Goal: Task Accomplishment & Management: Manage account settings

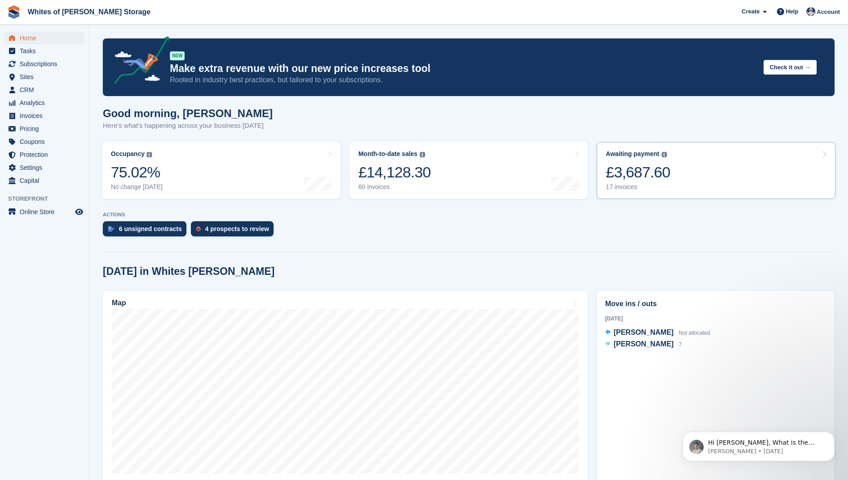
click at [623, 179] on div "£3,687.60" at bounding box center [638, 172] width 64 height 18
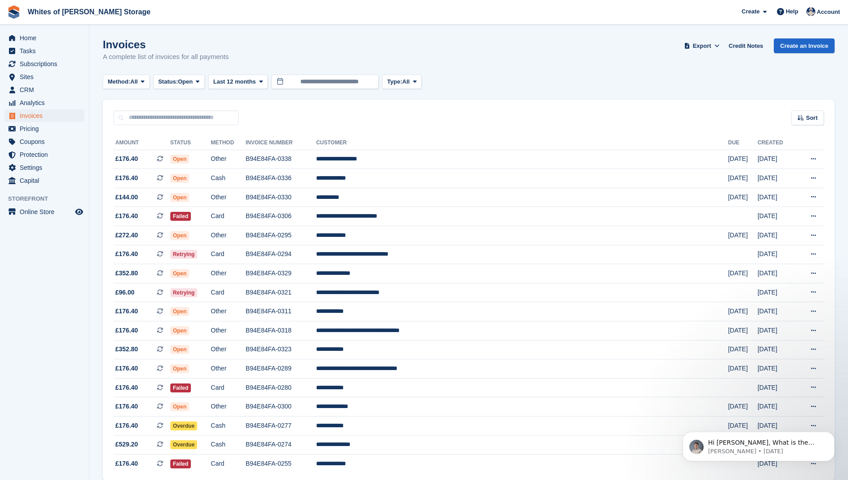
scroll to position [38, 0]
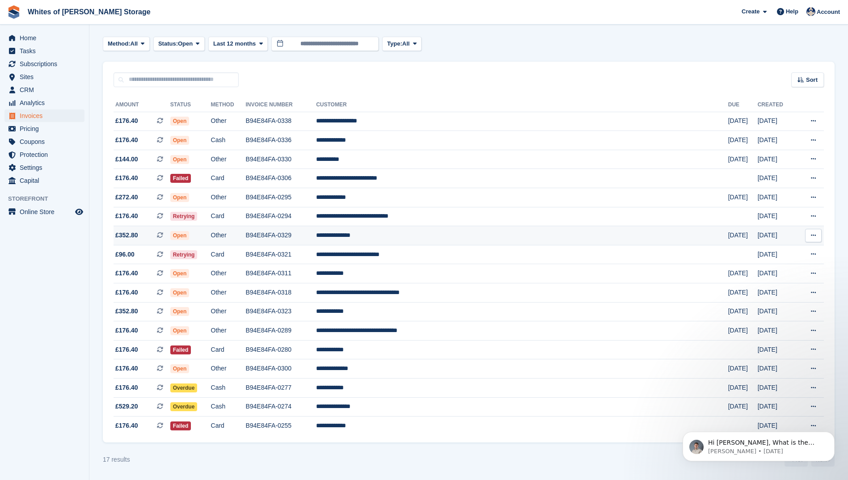
click at [123, 232] on span "£352.80" at bounding box center [126, 235] width 23 height 9
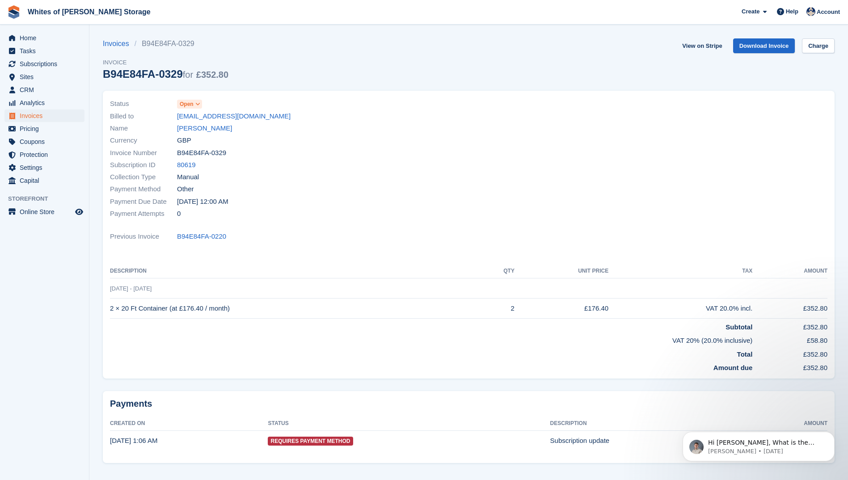
click at [188, 105] on span "Open" at bounding box center [187, 104] width 14 height 8
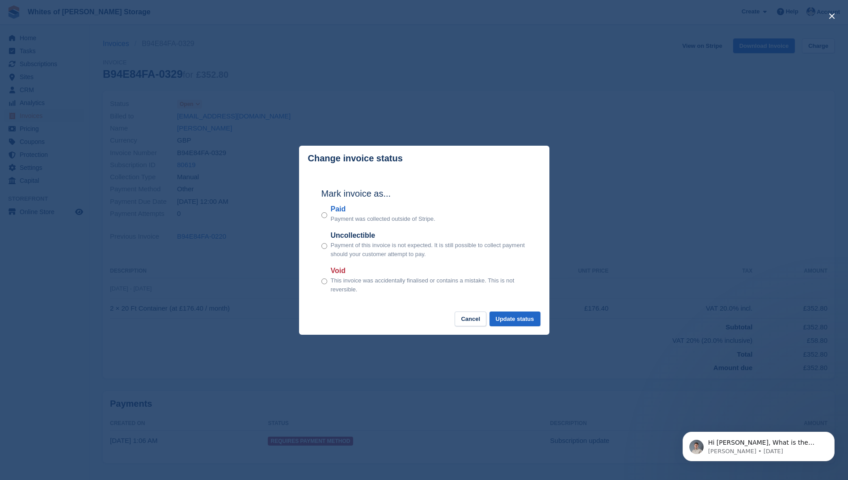
click at [328, 216] on div "Paid Payment was collected outside of Stripe." at bounding box center [424, 214] width 206 height 20
click at [516, 318] on button "Update status" at bounding box center [514, 319] width 51 height 15
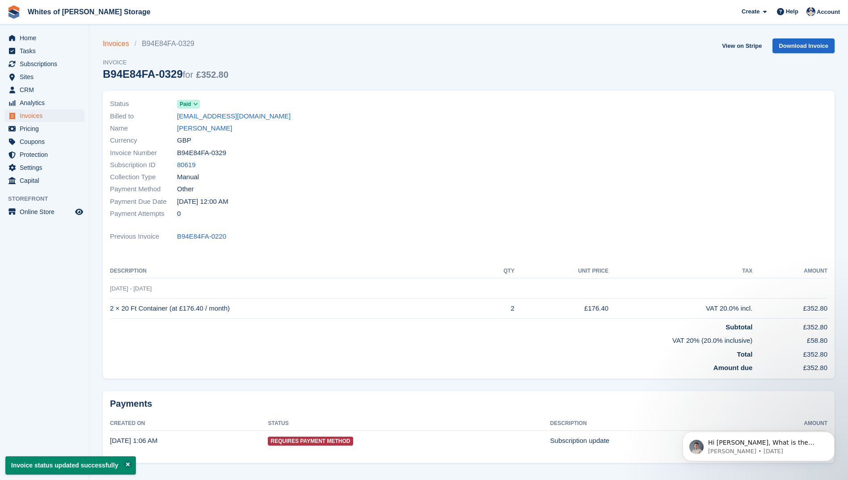
click at [117, 44] on link "Invoices" at bounding box center [119, 43] width 32 height 11
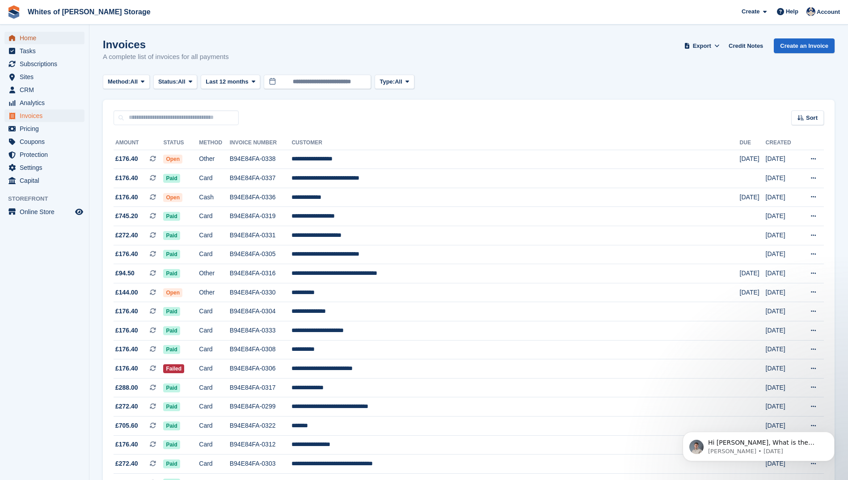
click at [28, 37] on span "Home" at bounding box center [47, 38] width 54 height 13
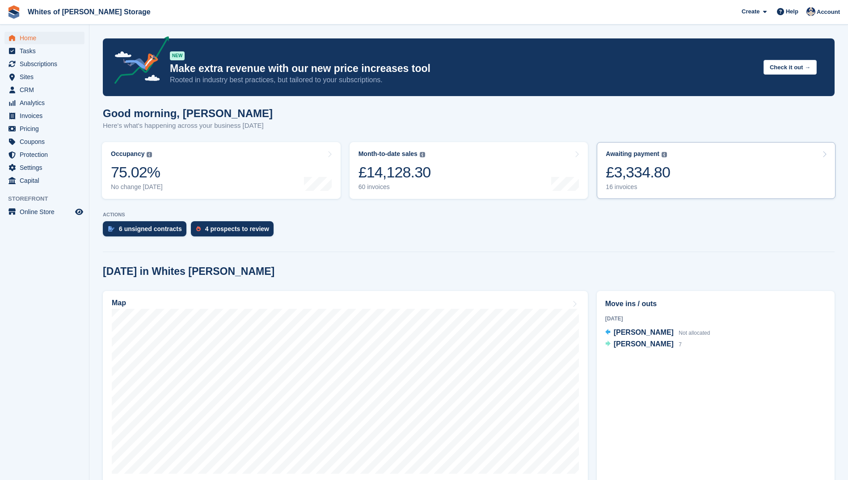
click at [620, 175] on div "£3,334.80" at bounding box center [638, 172] width 64 height 18
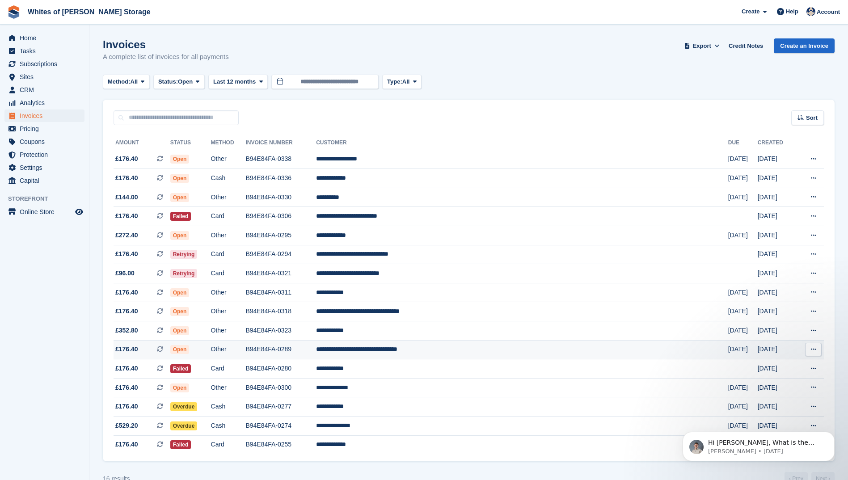
click at [127, 350] on span "£176.40" at bounding box center [126, 349] width 23 height 9
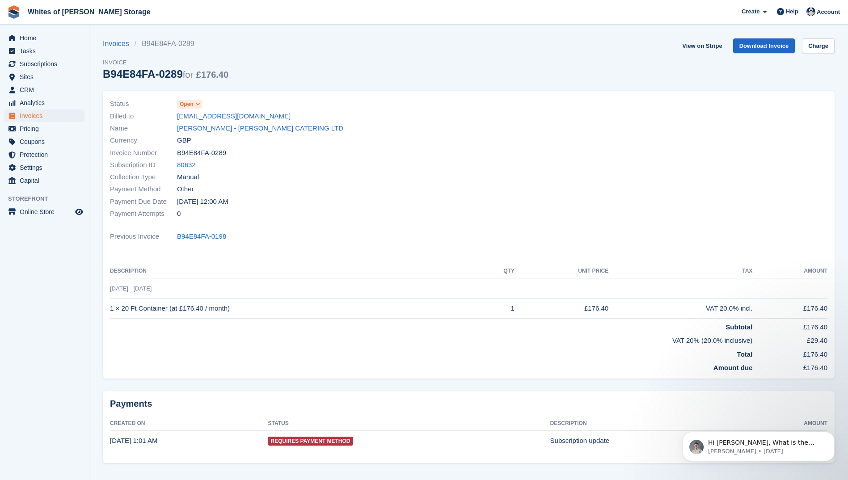
click at [194, 105] on span "Open" at bounding box center [189, 104] width 25 height 9
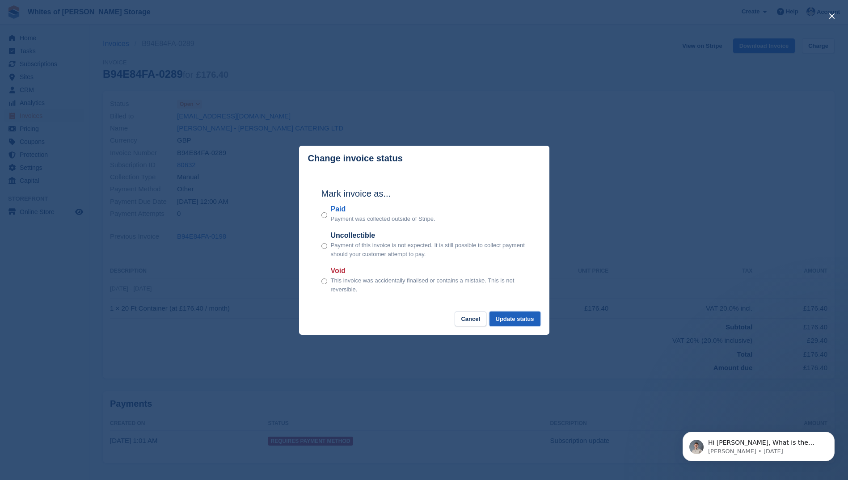
click at [513, 319] on button "Update status" at bounding box center [514, 319] width 51 height 15
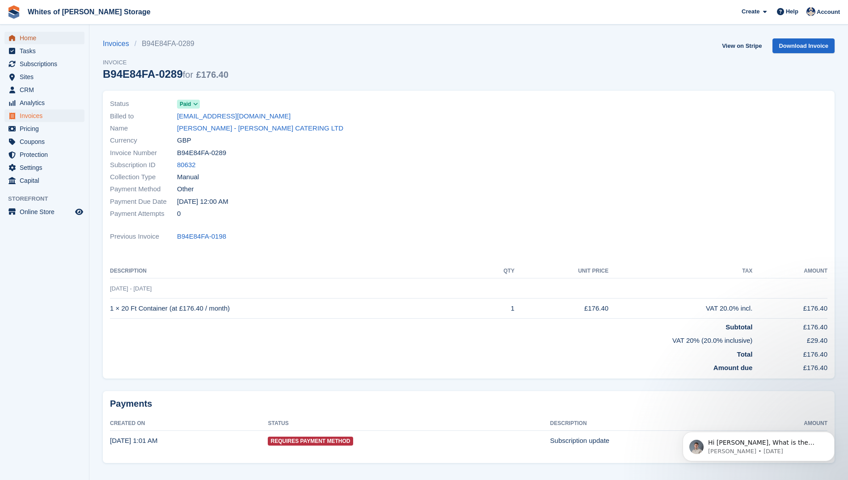
click at [24, 38] on span "Home" at bounding box center [47, 38] width 54 height 13
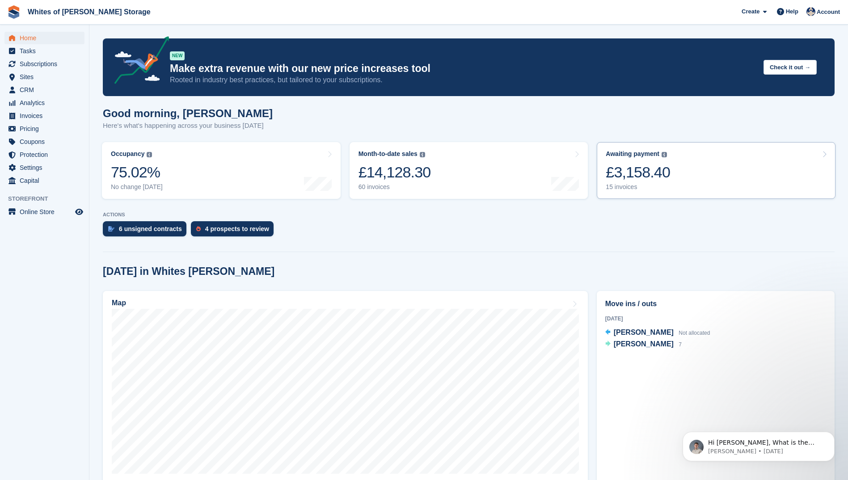
click at [623, 173] on div "£3,158.40" at bounding box center [638, 172] width 64 height 18
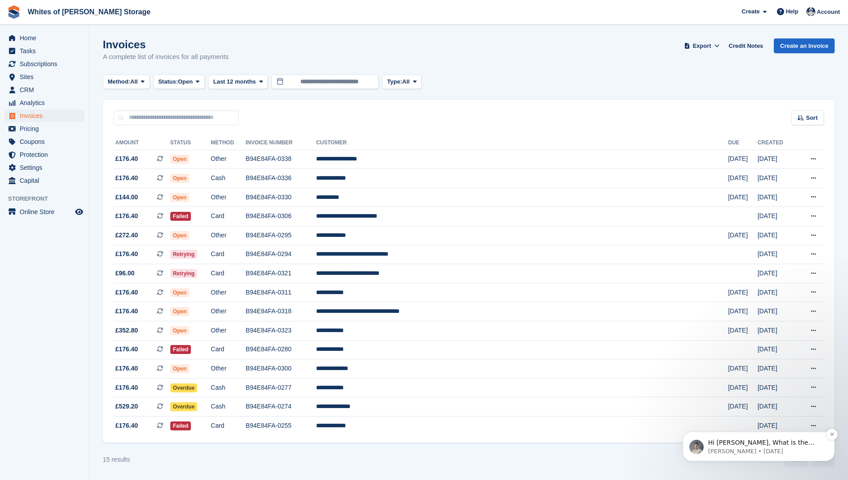
click at [734, 446] on p "Hi [PERSON_NAME], What is the customer name? Sounds like you will need to cance…" at bounding box center [765, 443] width 115 height 9
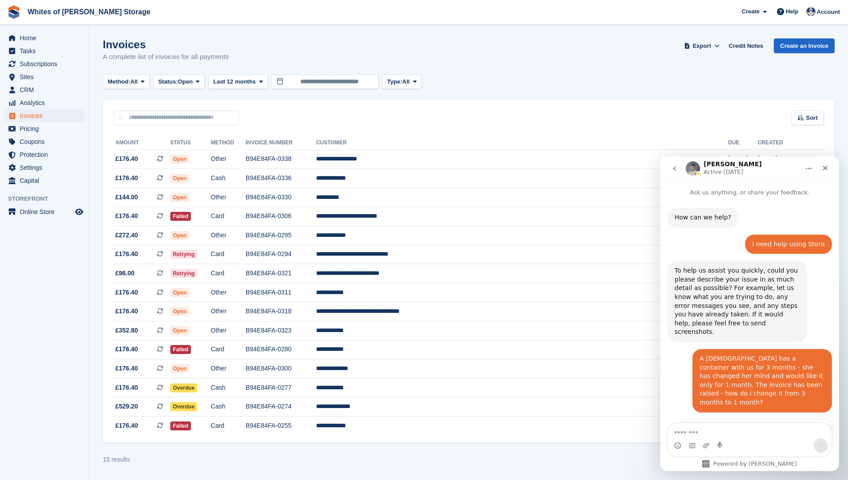
scroll to position [27, 0]
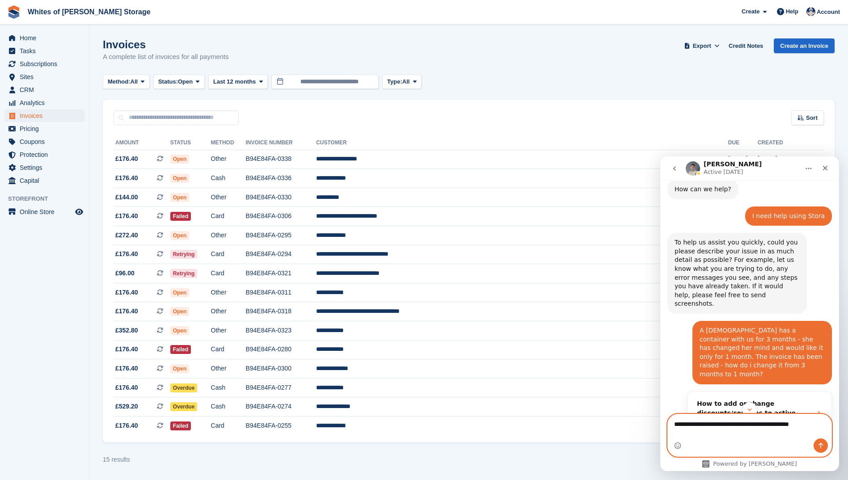
type textarea "**********"
click at [820, 445] on icon "Send a message…" at bounding box center [820, 445] width 7 height 7
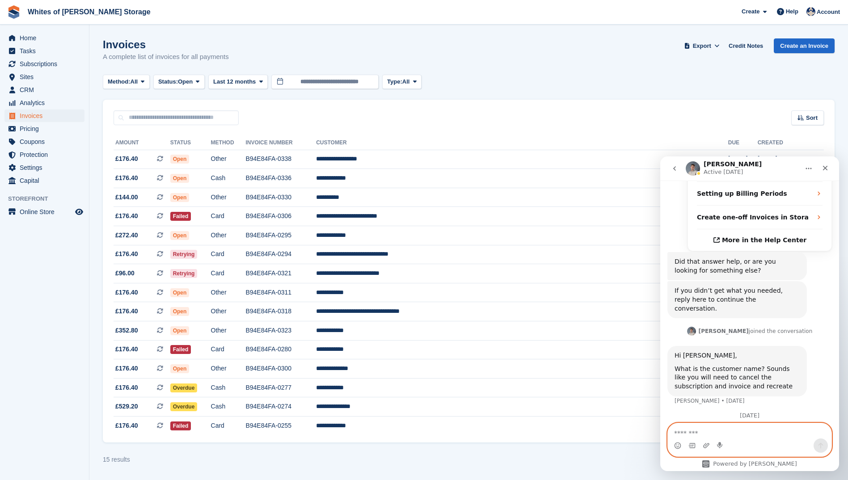
scroll to position [306, 0]
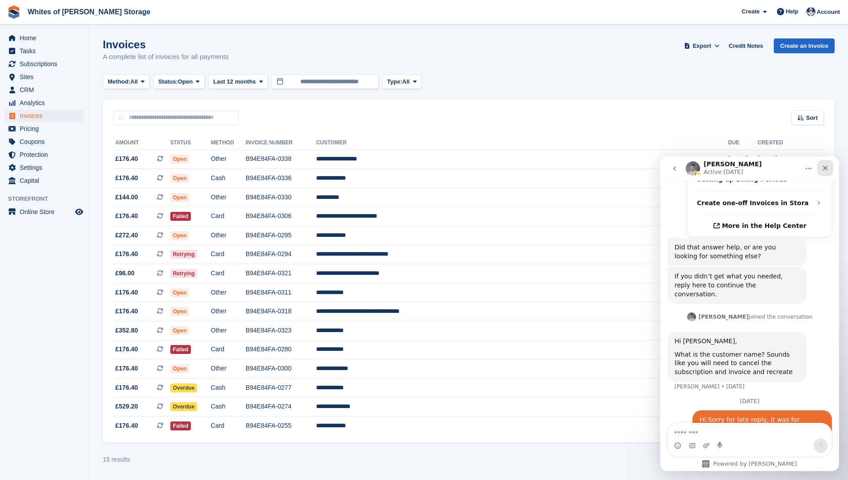
click at [827, 167] on icon "Close" at bounding box center [825, 168] width 5 height 5
